Goal: Find specific page/section: Find specific page/section

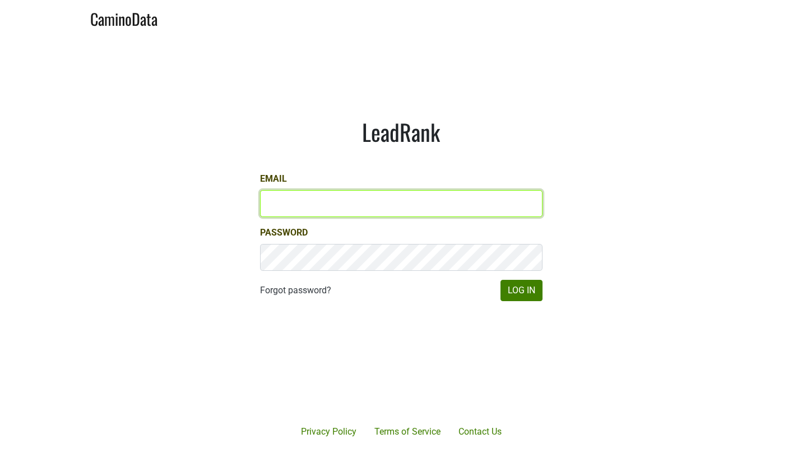
type input "ellison@bellaoaks.com"
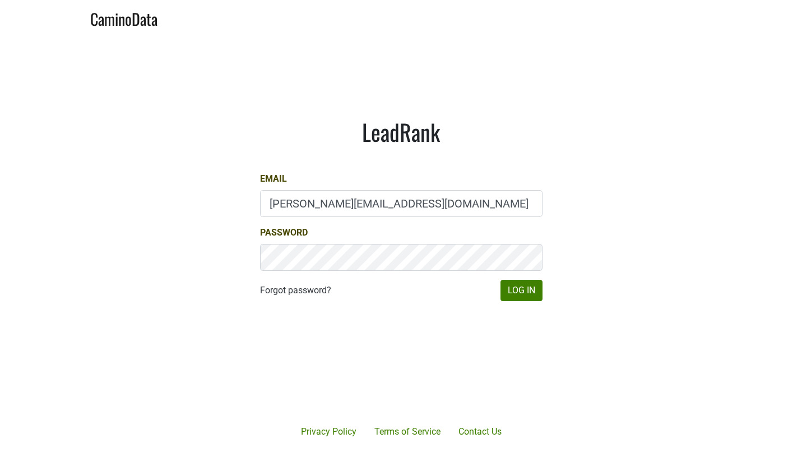
click at [520, 302] on div "LeadRank Email ellison@bellaoaks.com Password Forgot password? Log In" at bounding box center [401, 209] width 336 height 237
click at [521, 296] on button "Log In" at bounding box center [522, 290] width 42 height 21
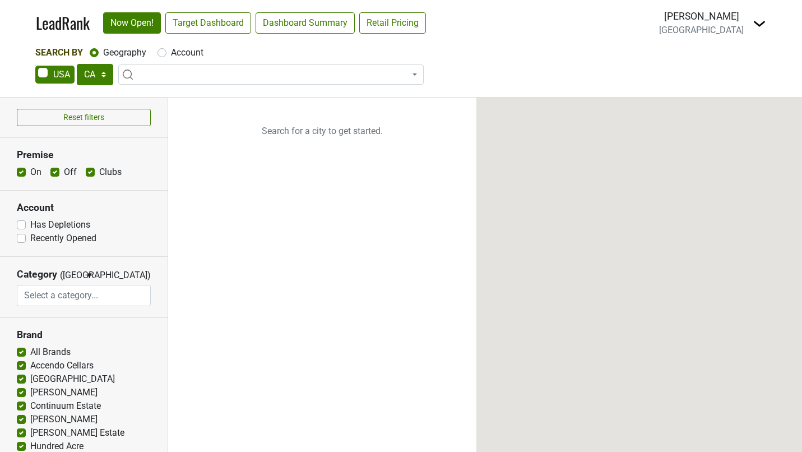
select select "CA"
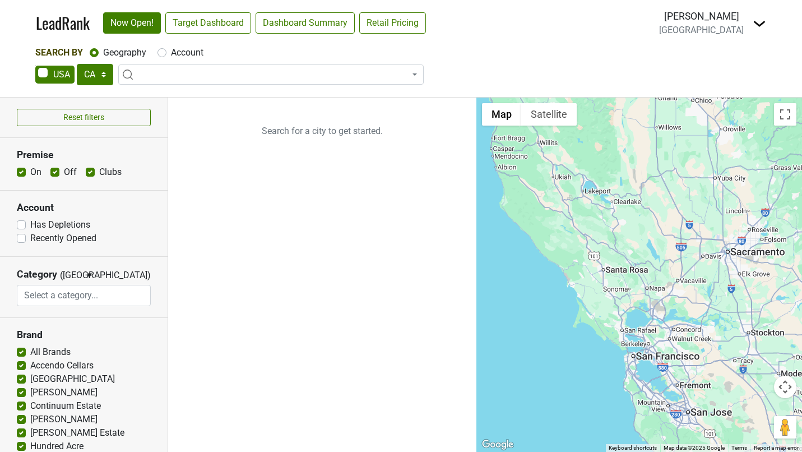
click at [759, 23] on img at bounding box center [759, 23] width 13 height 13
click at [711, 67] on link "Open Breakdown" at bounding box center [718, 63] width 94 height 18
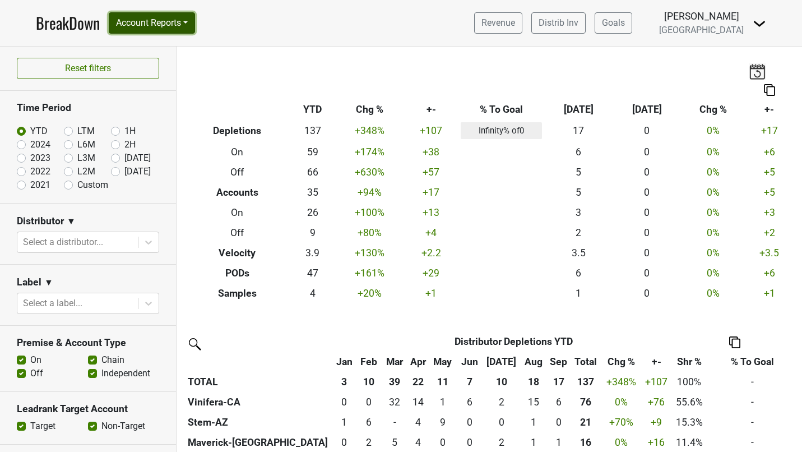
click at [177, 24] on button "Account Reports" at bounding box center [152, 22] width 86 height 21
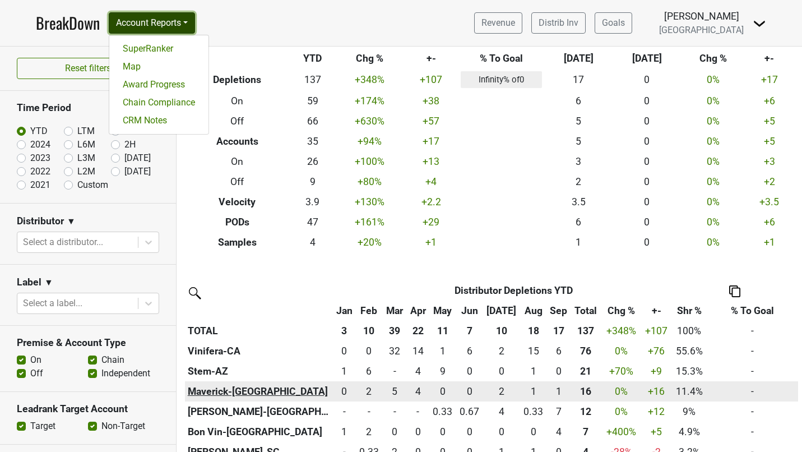
scroll to position [85, 0]
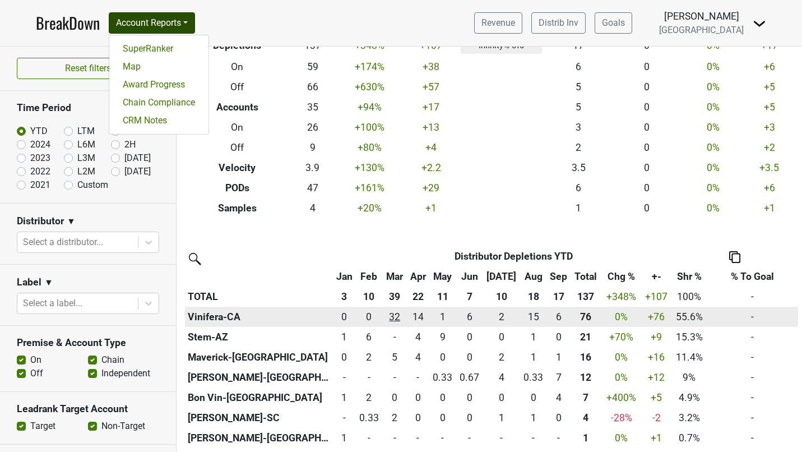
click at [404, 319] on div "32 32" at bounding box center [394, 316] width 19 height 15
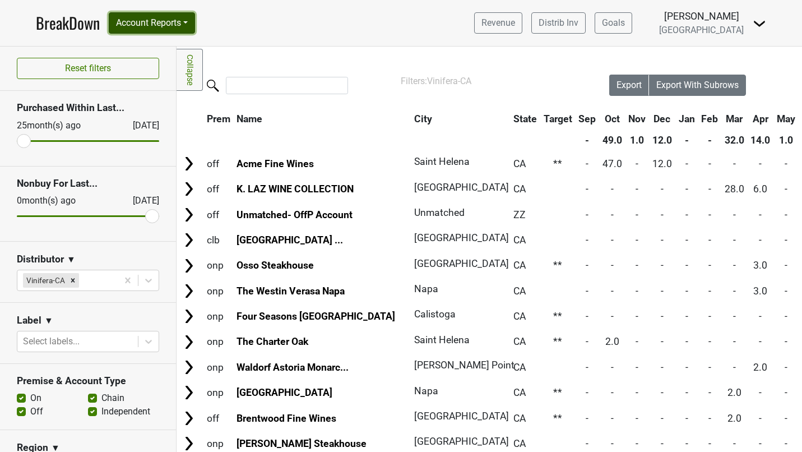
click at [195, 26] on button "Account Reports" at bounding box center [152, 22] width 86 height 21
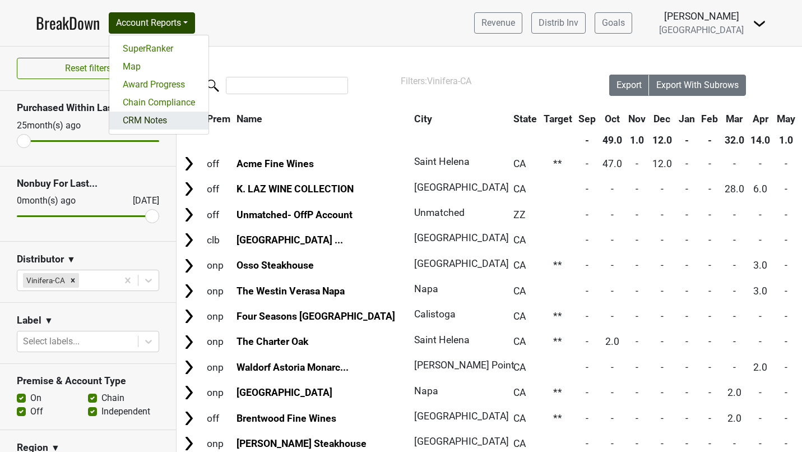
click at [159, 118] on link "CRM Notes" at bounding box center [158, 121] width 99 height 18
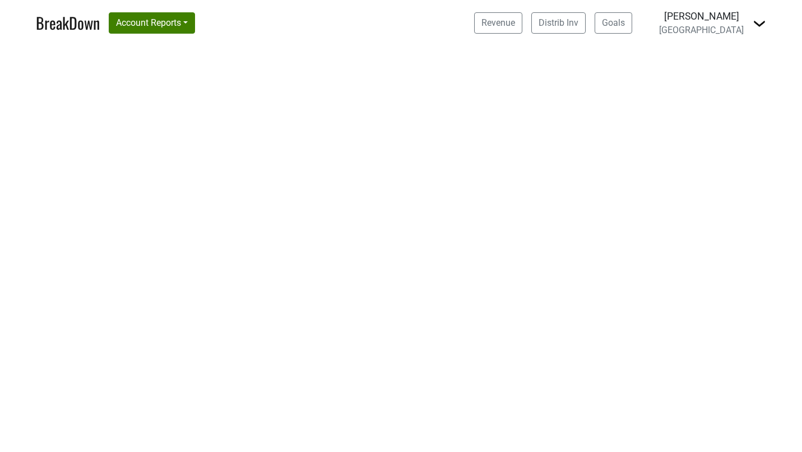
select select "CA"
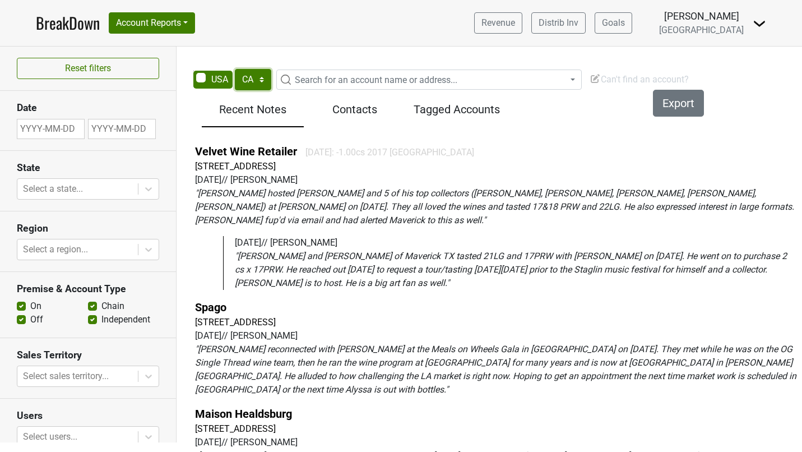
click at [247, 77] on select "AK AL AR AZ CA CO CT DC DE FL GA HI IA ID IL IN KS KY LA MA MD ME MI MN MO MS M…" at bounding box center [253, 79] width 36 height 21
click at [235, 69] on select "AK AL AR AZ CA CO CT DC DE FL GA HI IA ID IL IN KS KY LA MA MD ME MI MN MO MS M…" at bounding box center [253, 79] width 36 height 21
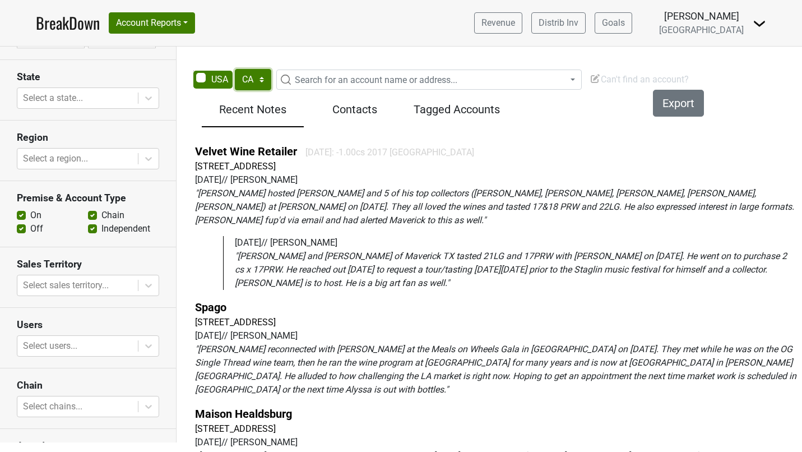
scroll to position [54, 0]
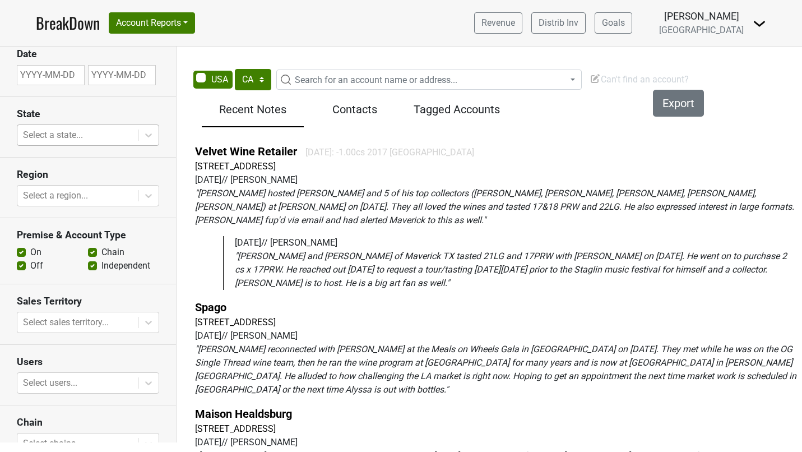
click at [75, 139] on div at bounding box center [77, 135] width 109 height 16
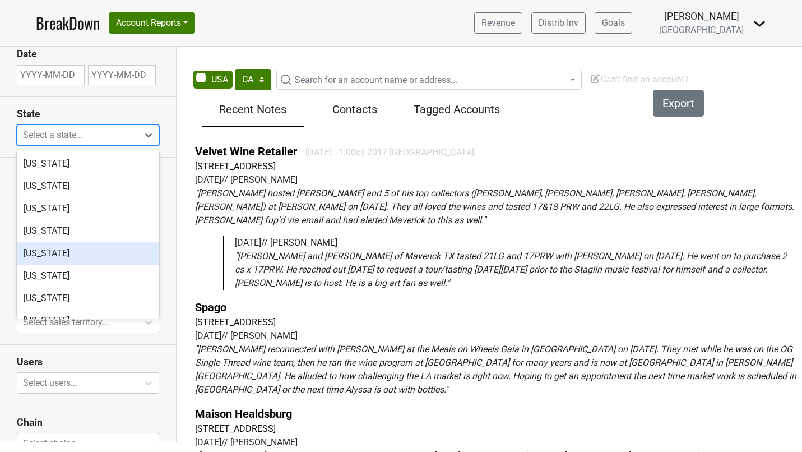
click at [44, 247] on div "California" at bounding box center [88, 253] width 142 height 22
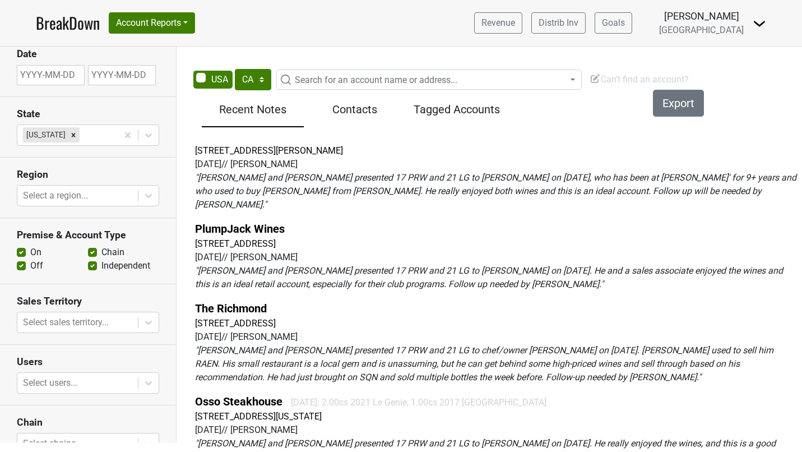
scroll to position [0, 0]
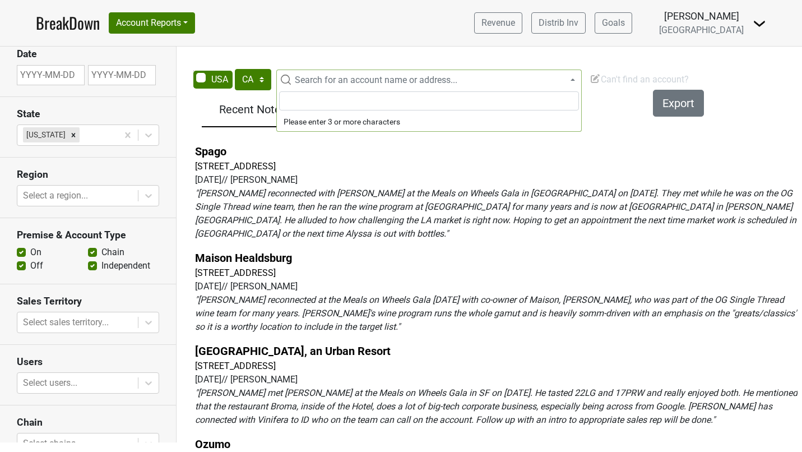
click at [323, 81] on span "Search for an account name or address..." at bounding box center [376, 80] width 163 height 11
type input "company"
select select "124044215"
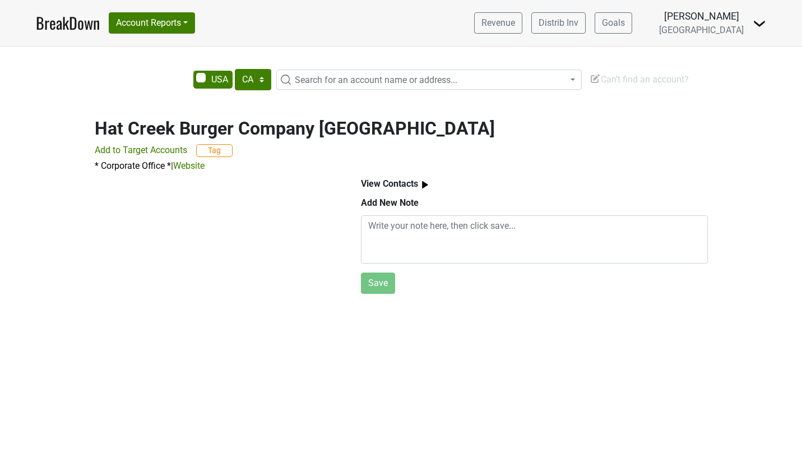
select select "CA"
click at [416, 77] on span "Search for an account name or address..." at bounding box center [376, 80] width 163 height 11
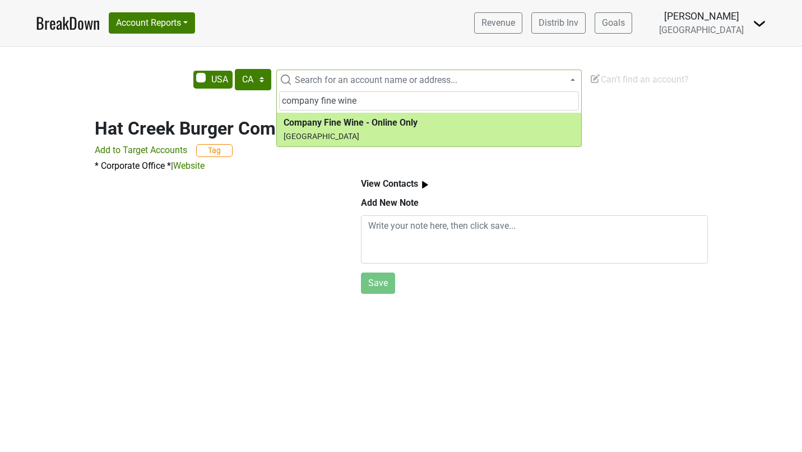
type input "company fine wine"
select select "123717347"
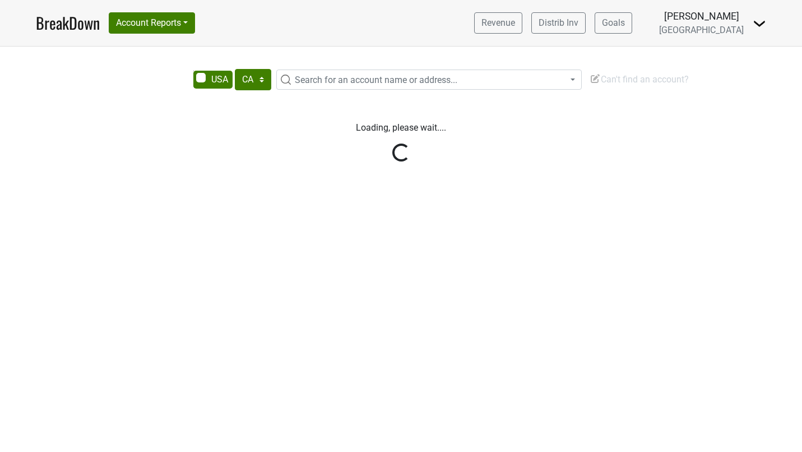
select select "CA"
